Goal: Check status: Check status

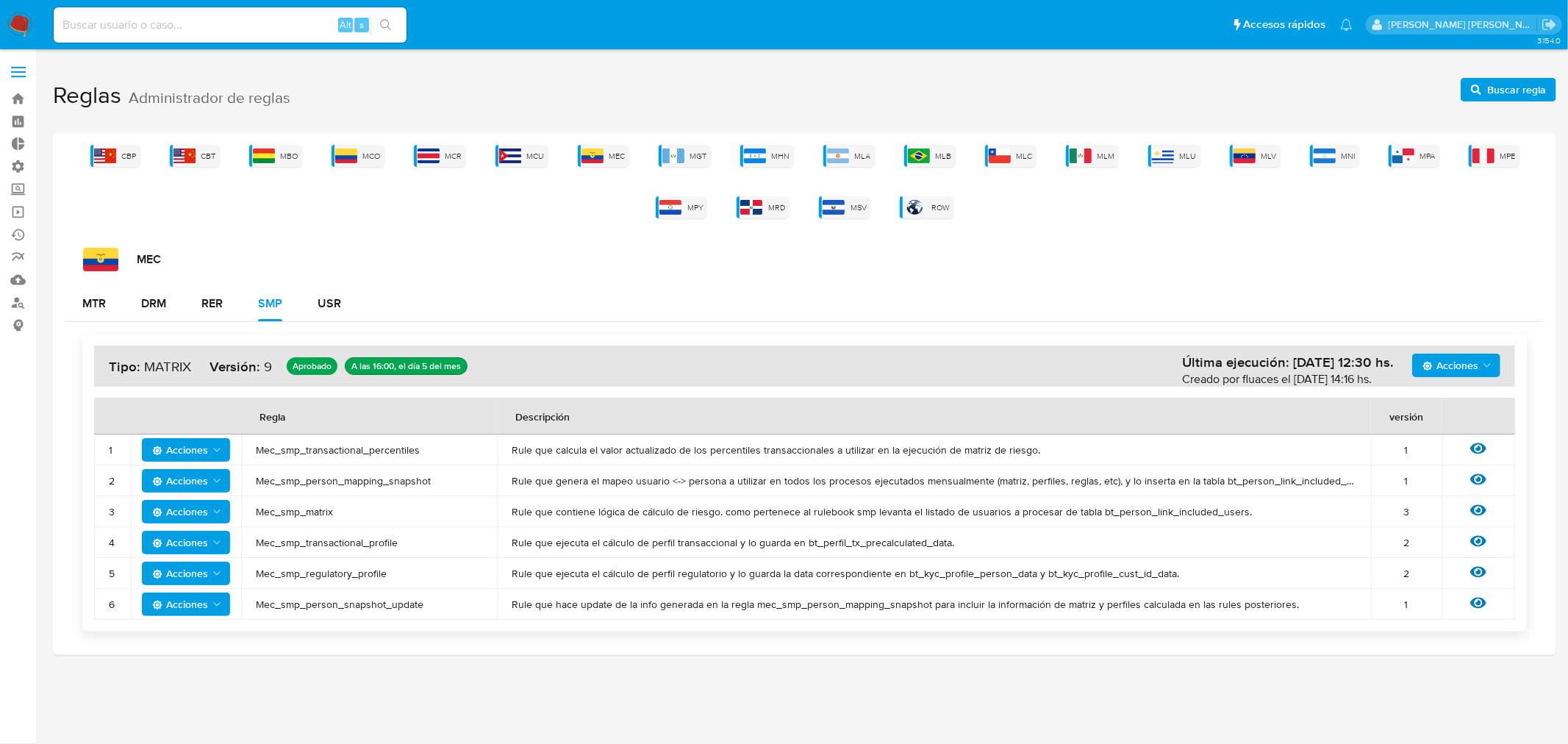
click at [127, 34] on div "Alt s" at bounding box center [230, 25] width 353 height 35
click at [119, 26] on input at bounding box center [230, 25] width 353 height 19
paste input "1206432684"
type input "1206432684"
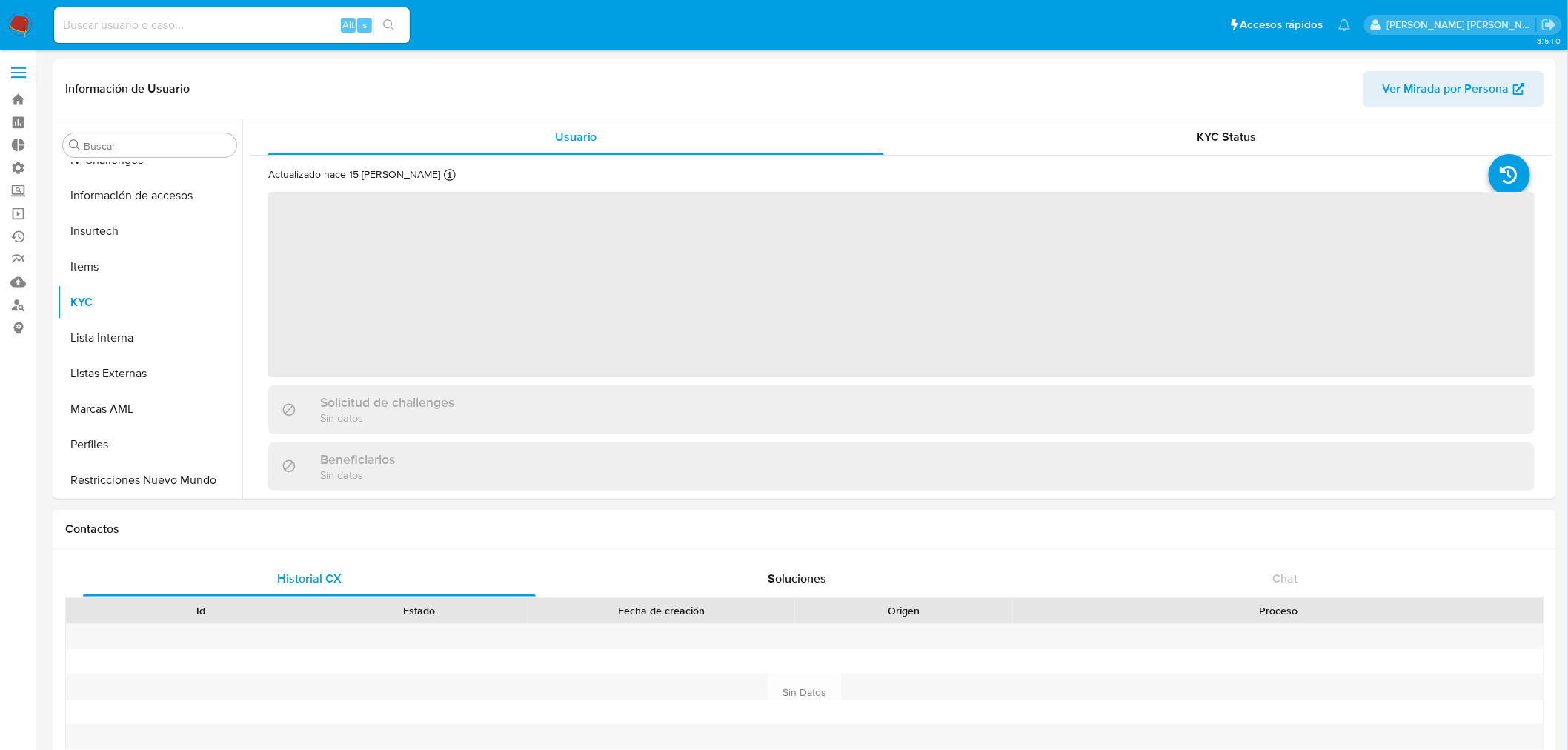
scroll to position [625, 0]
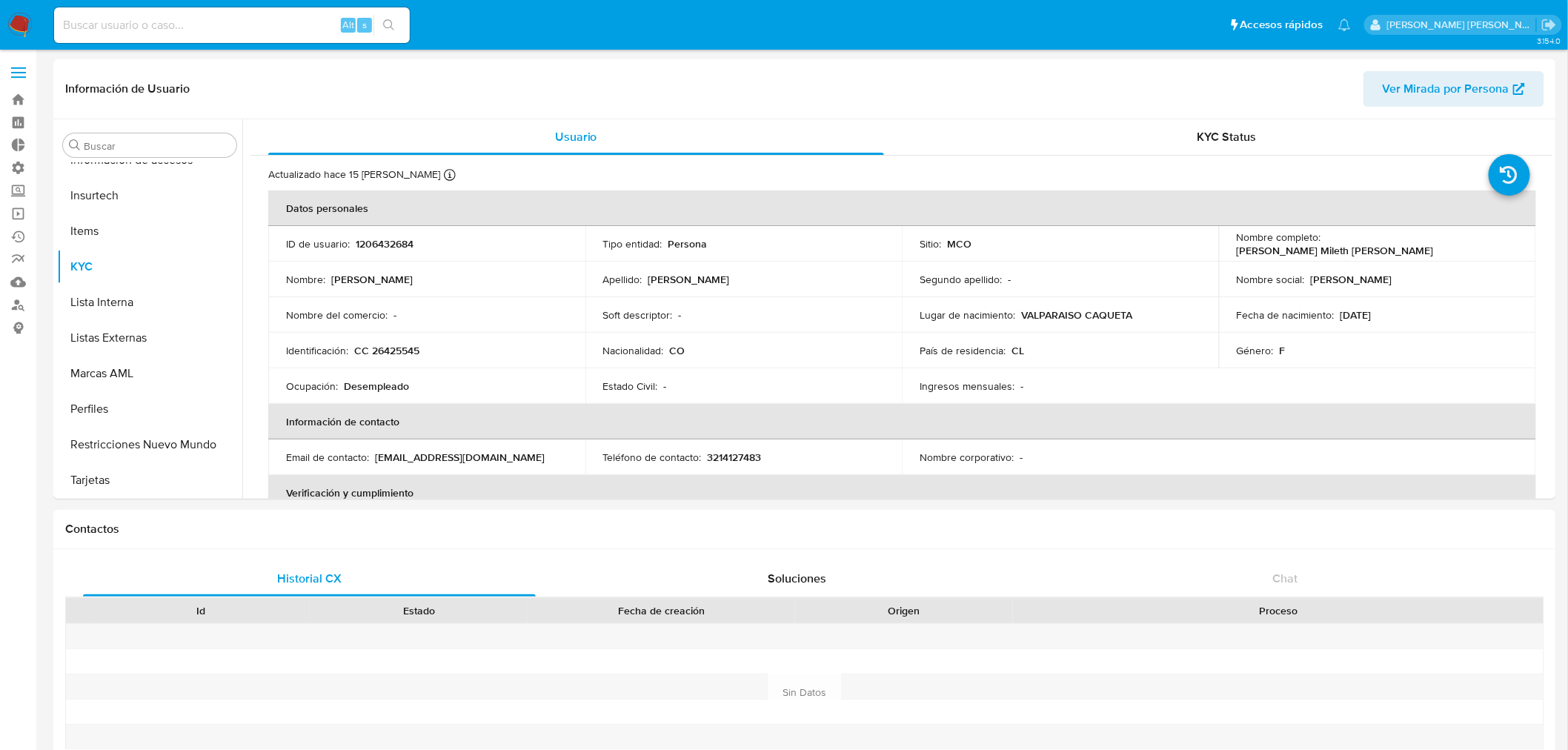
select select "10"
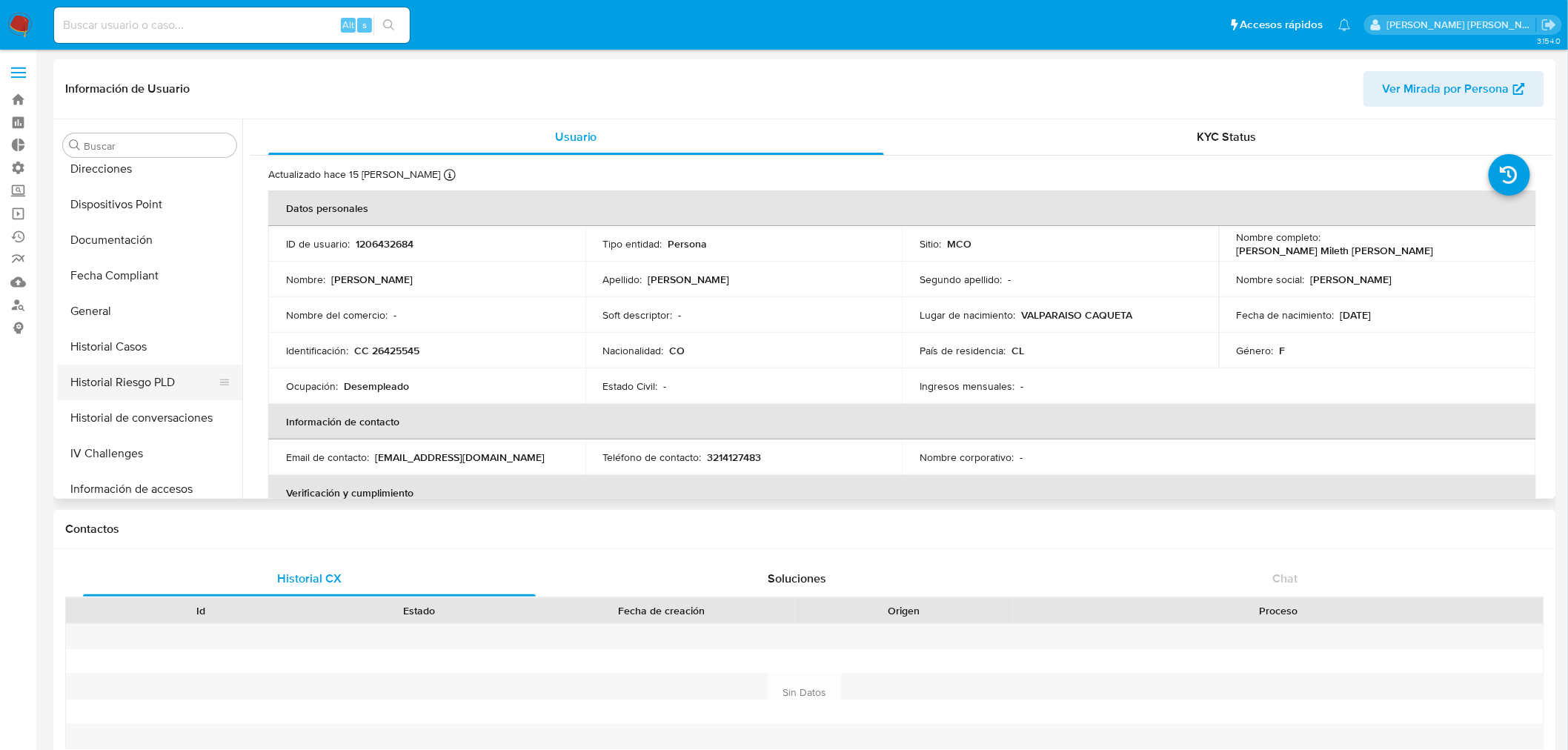
click at [143, 388] on button "Historial Riesgo PLD" at bounding box center [144, 382] width 174 height 36
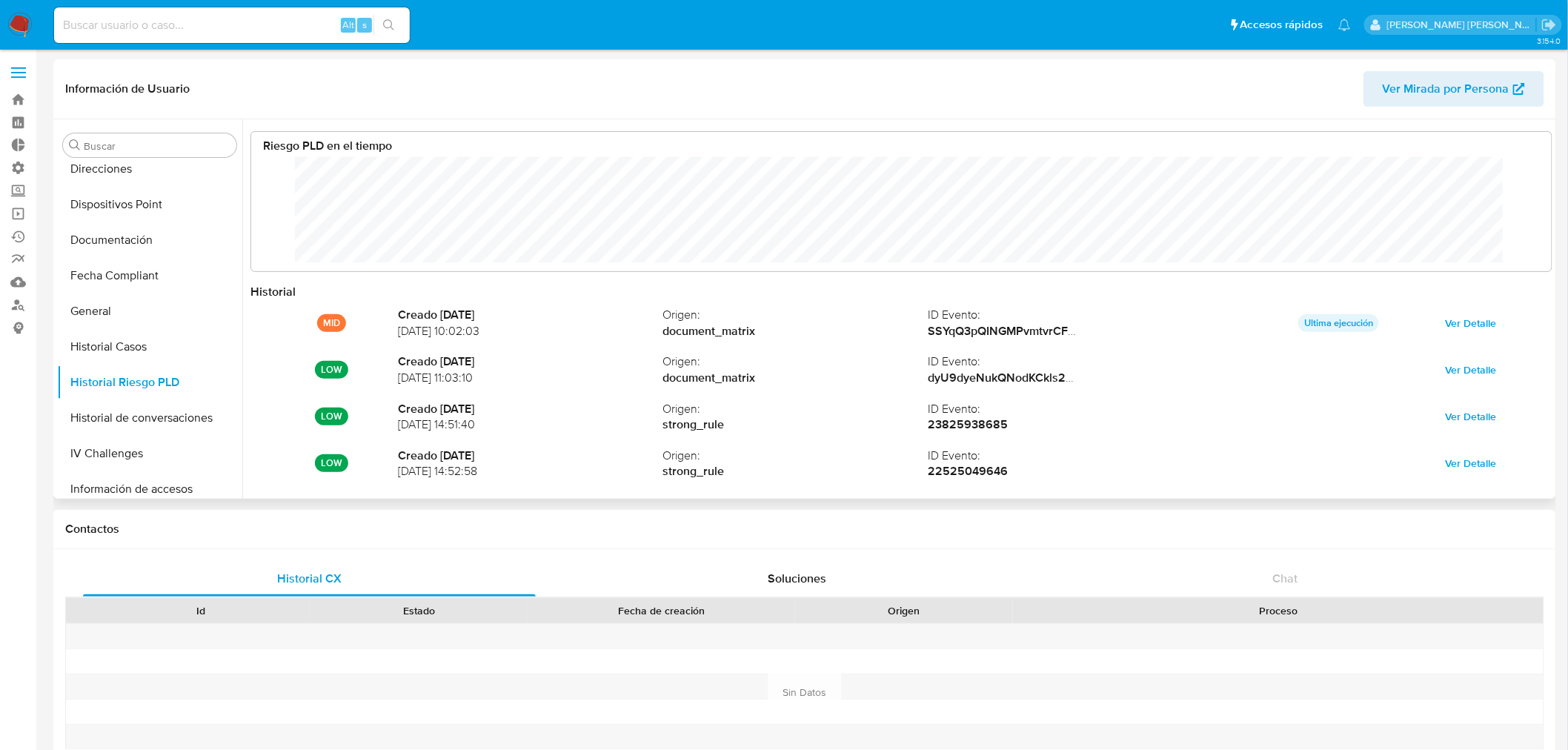
scroll to position [111, 1271]
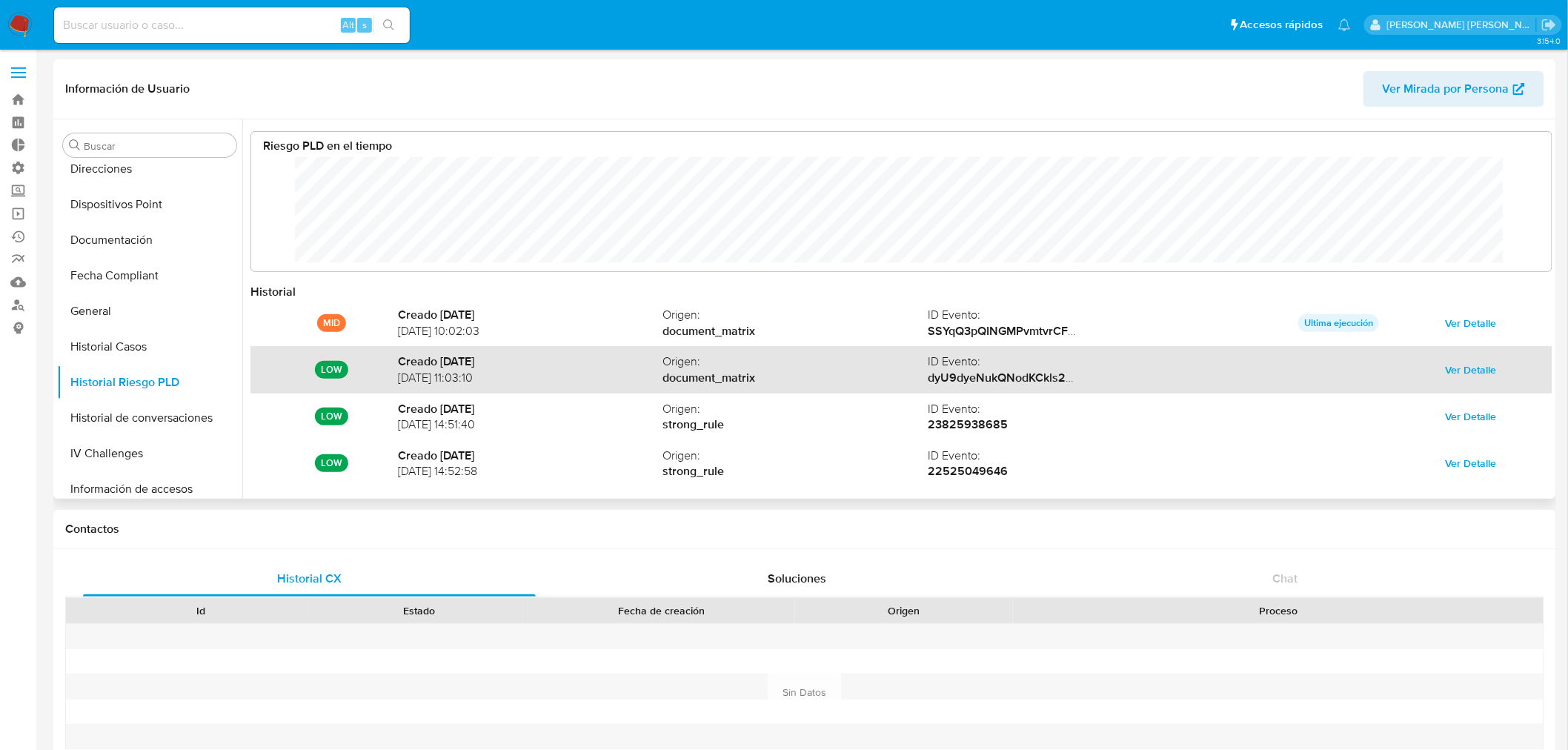
click at [1477, 366] on span "Ver Detalle" at bounding box center [1470, 370] width 51 height 21
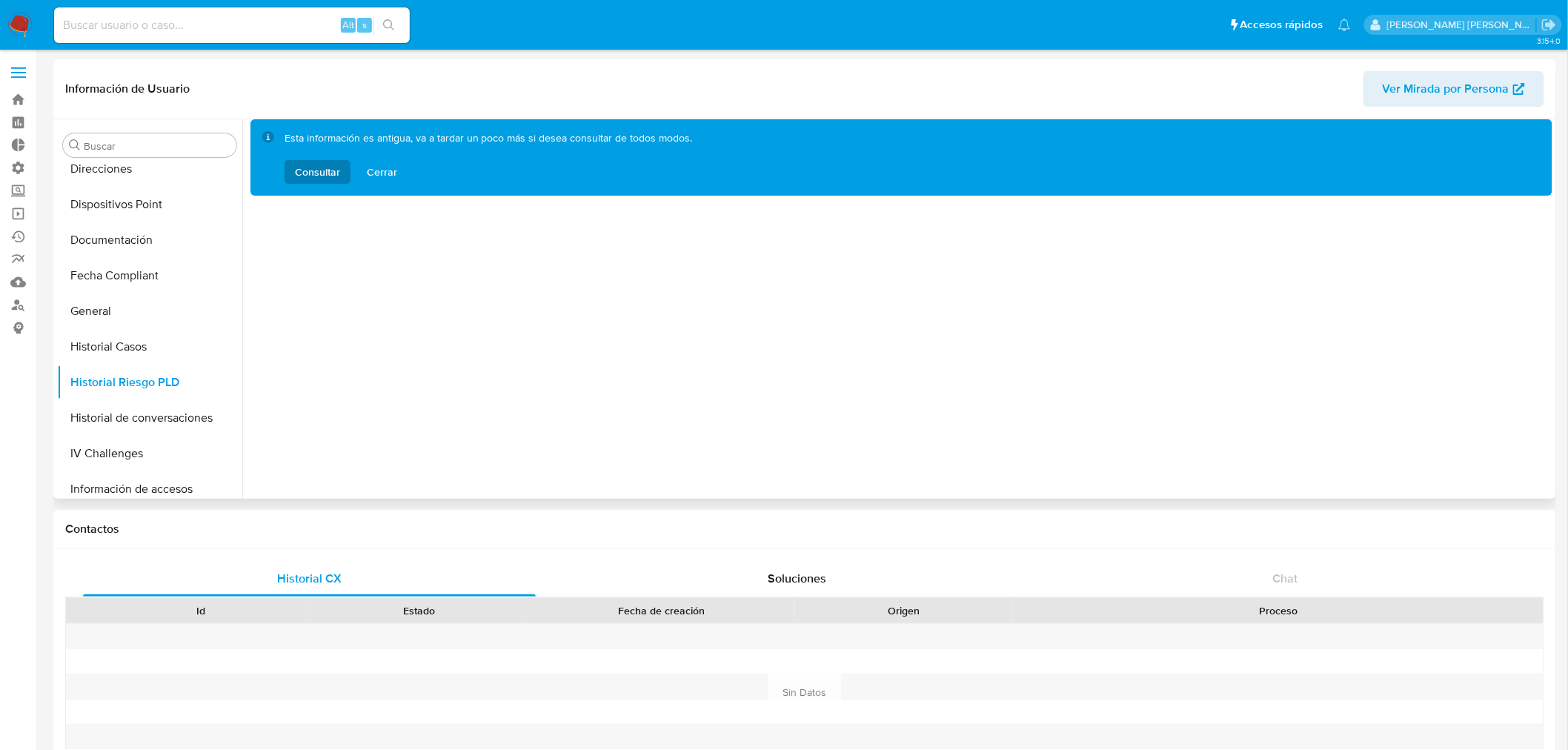
click at [337, 157] on div "Esta información es antigua, va a tardar un poco más si desea consultar de todo…" at bounding box center [488, 157] width 409 height 52
click at [332, 164] on span "Consultar" at bounding box center [317, 171] width 45 height 23
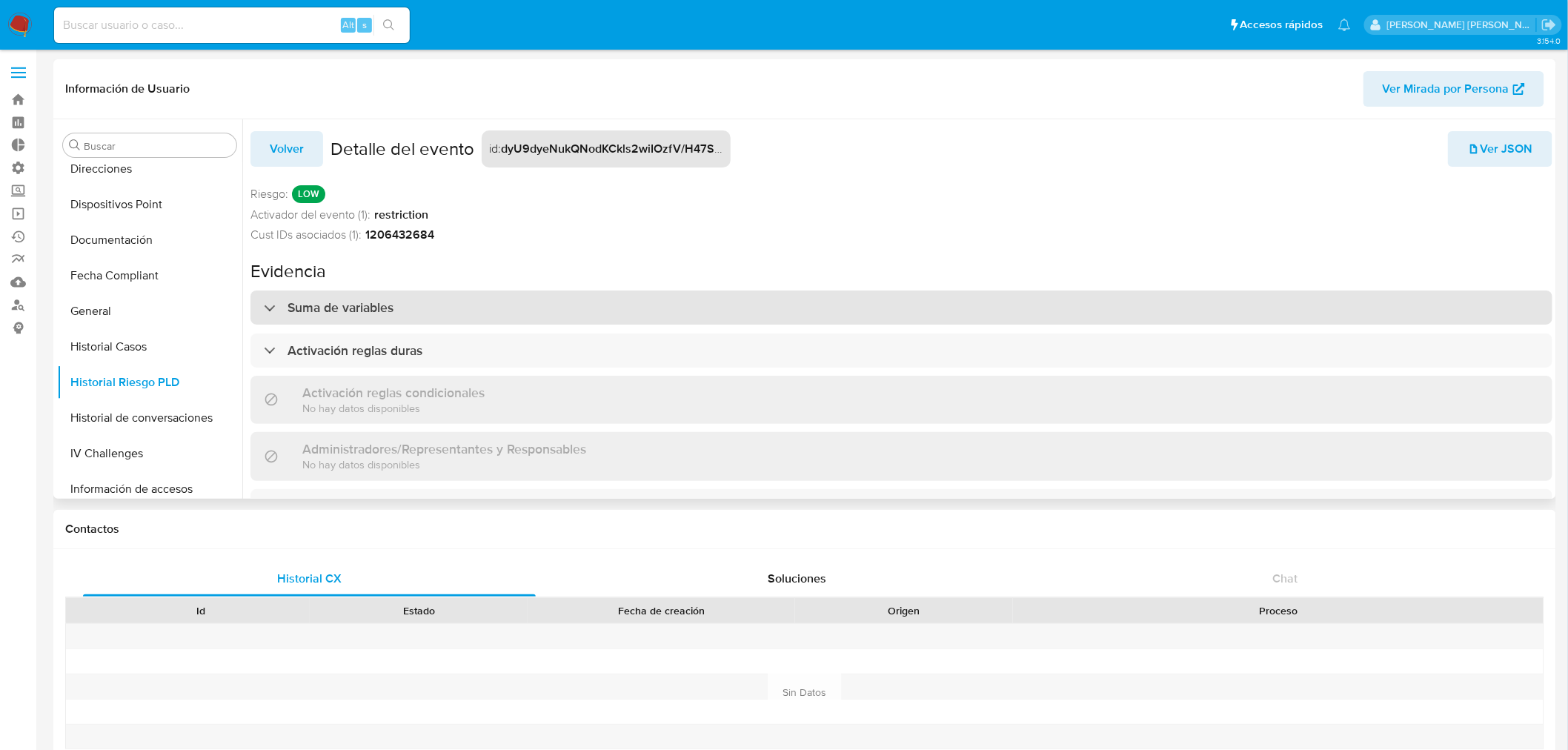
click at [368, 293] on div "Suma de variables" at bounding box center [901, 308] width 1302 height 34
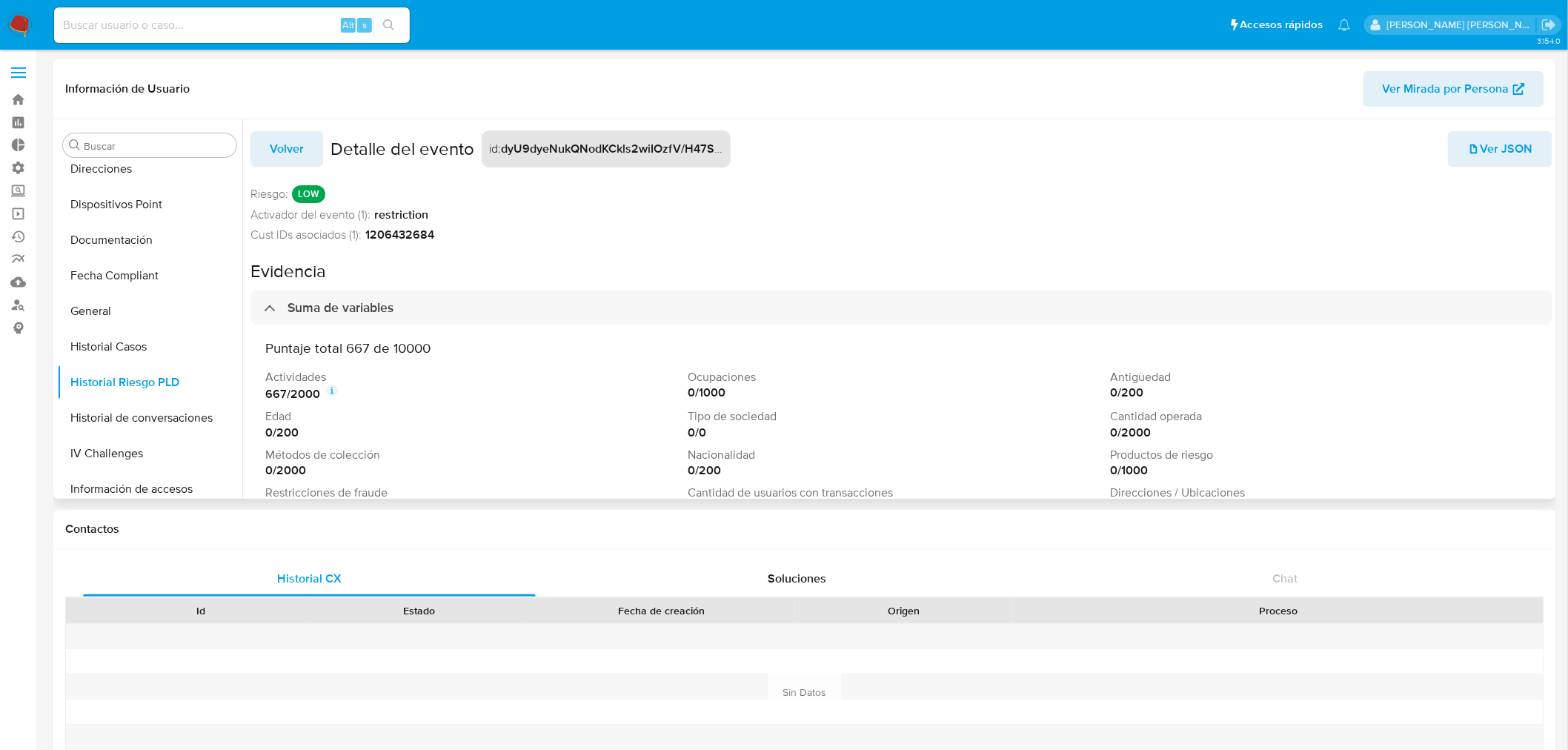
click at [337, 393] on icon at bounding box center [332, 390] width 12 height 12
click at [418, 412] on p "Edad" at bounding box center [473, 417] width 417 height 16
click at [287, 153] on span "Volver" at bounding box center [287, 149] width 34 height 32
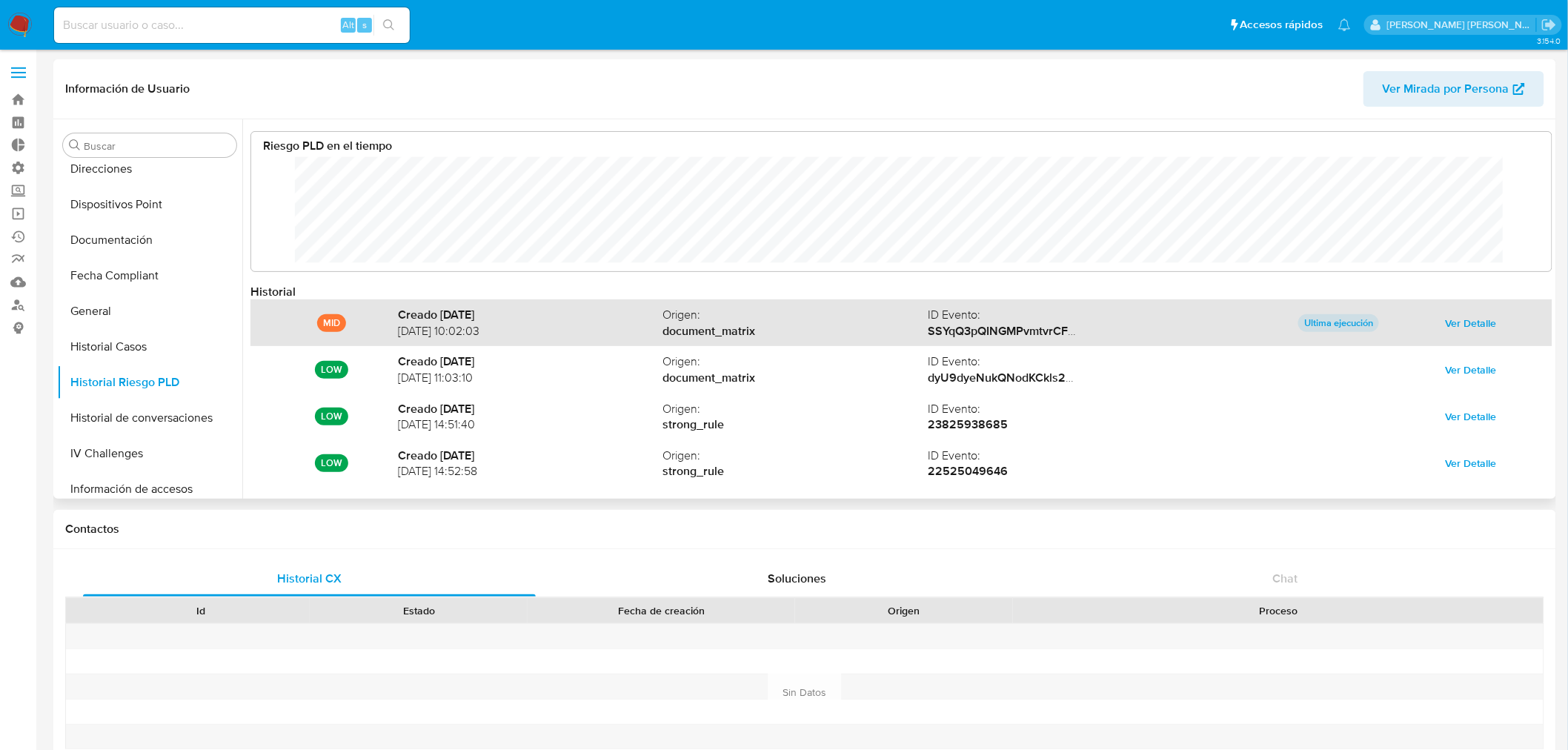
click at [1463, 321] on span "Ver Detalle" at bounding box center [1470, 323] width 51 height 21
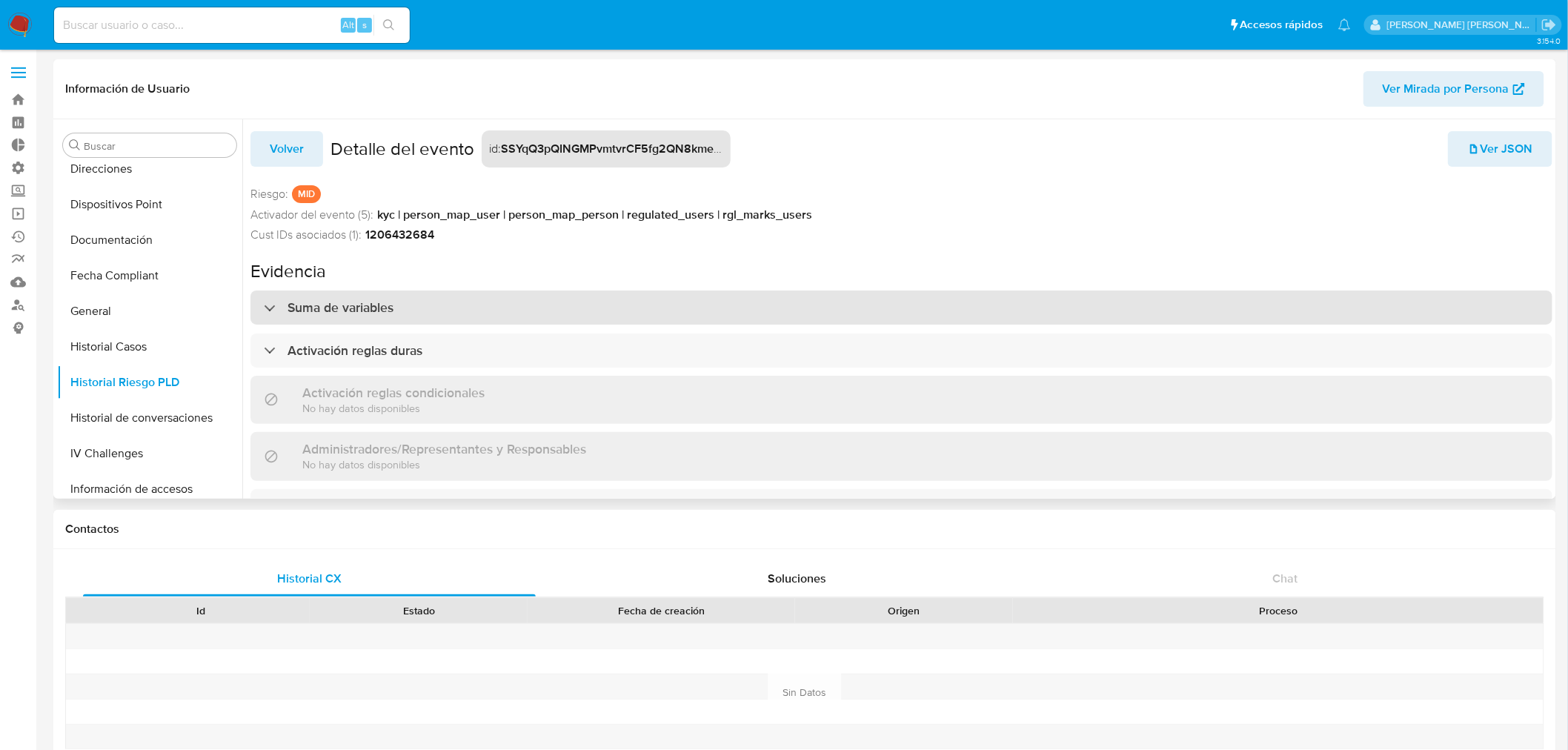
click at [371, 308] on h3 "Suma de variables" at bounding box center [340, 308] width 106 height 16
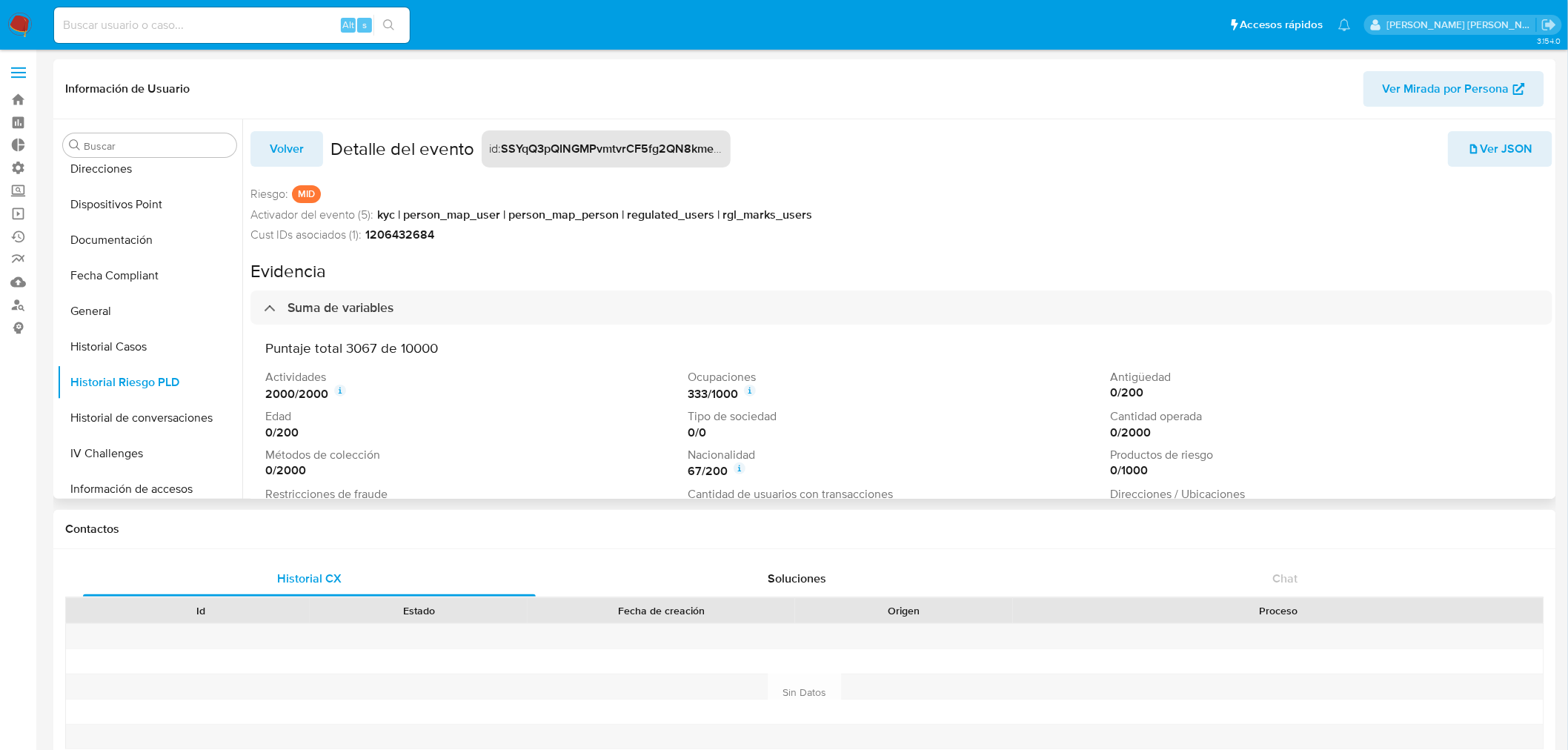
click at [346, 388] on icon at bounding box center [340, 390] width 12 height 12
